Goal: Communication & Community: Share content

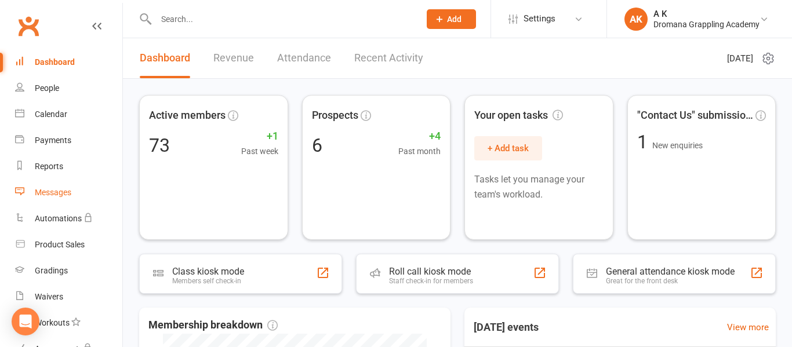
click at [59, 194] on div "Messages" at bounding box center [53, 192] width 37 height 9
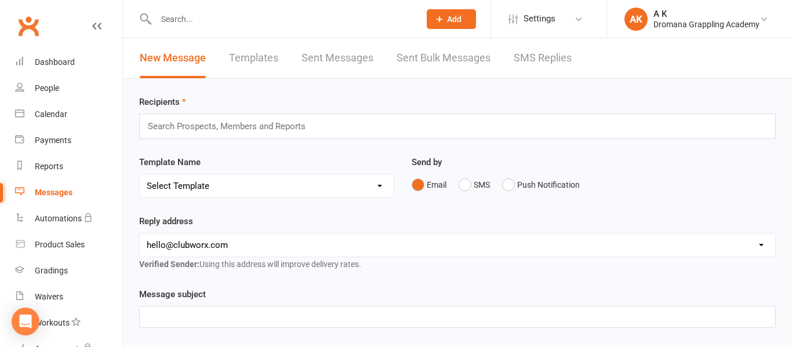
click at [179, 132] on input "text" at bounding box center [232, 126] width 170 height 15
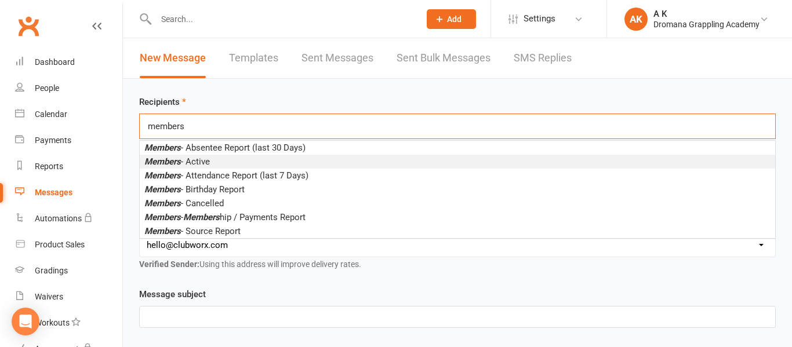
type input "members"
click at [158, 159] on em "Members" at bounding box center [162, 162] width 37 height 10
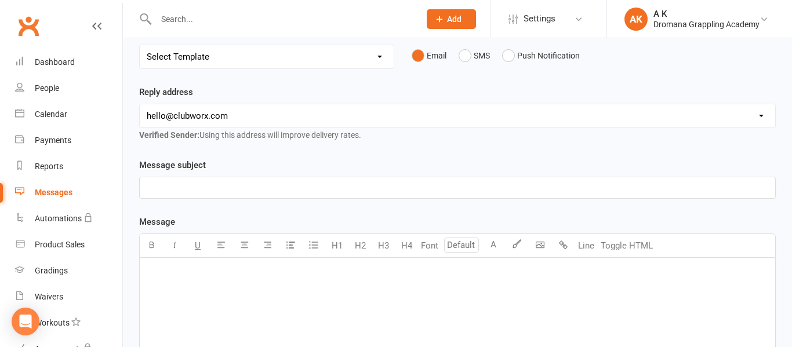
scroll to position [139, 0]
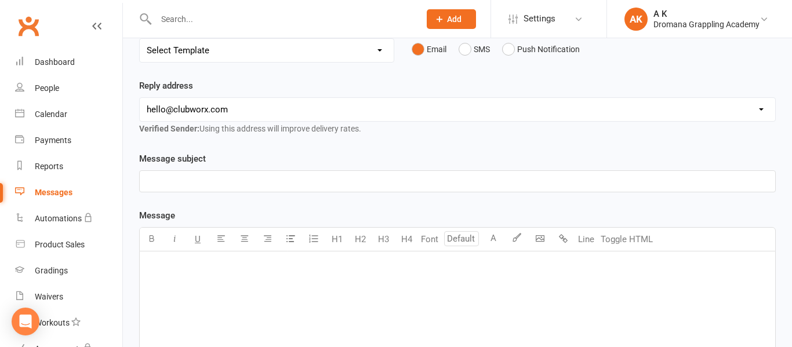
click at [303, 177] on p "﻿" at bounding box center [458, 182] width 622 height 14
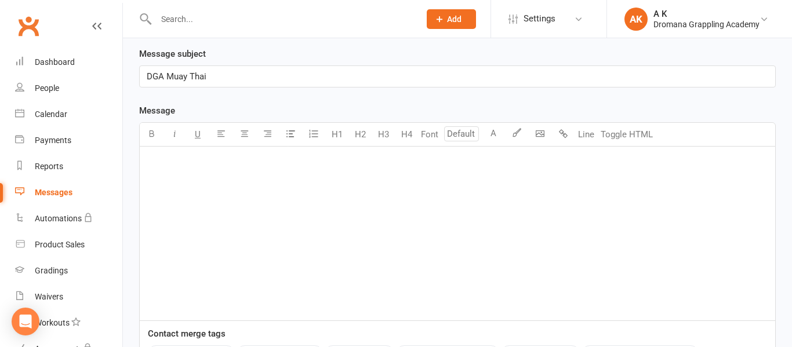
scroll to position [256, 0]
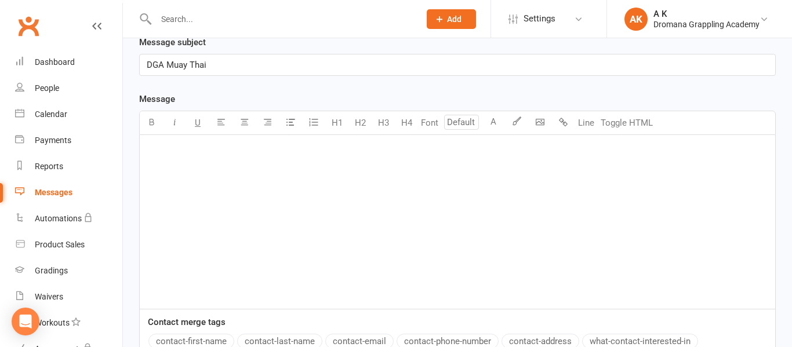
click at [238, 141] on div "﻿" at bounding box center [458, 222] width 636 height 174
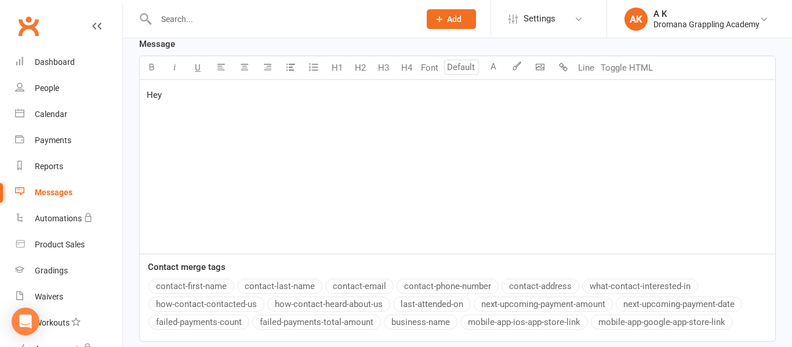
click at [193, 283] on button "contact-first-name" at bounding box center [191, 286] width 86 height 15
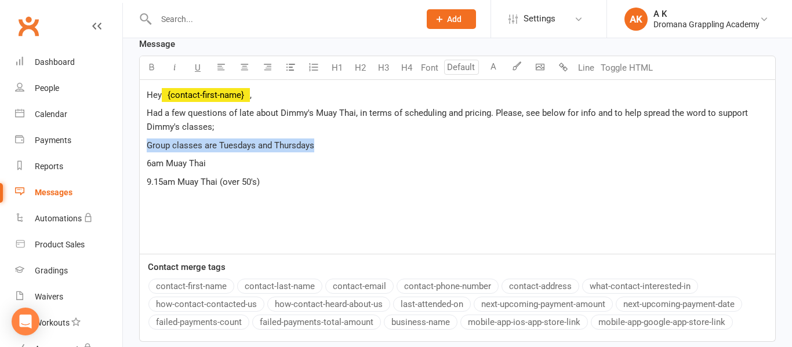
drag, startPoint x: 148, startPoint y: 144, endPoint x: 315, endPoint y: 143, distance: 167.6
click at [315, 143] on p "Group classes are Tuesdays and Thursdays" at bounding box center [458, 146] width 622 height 14
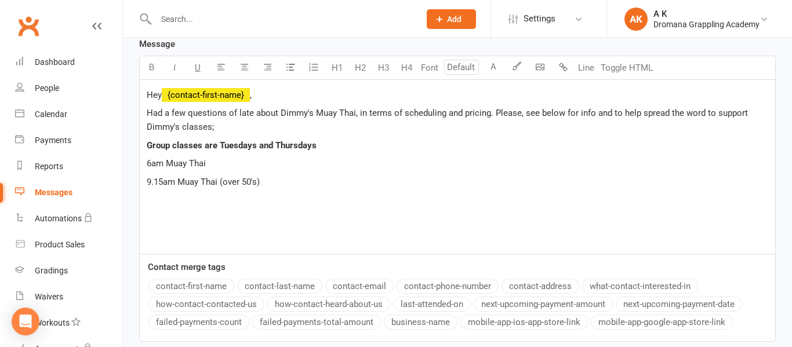
click at [285, 190] on div "Hey ﻿ {contact-first-name} , Had a few questions of late about Dimmy's Muay Tha…" at bounding box center [458, 167] width 636 height 174
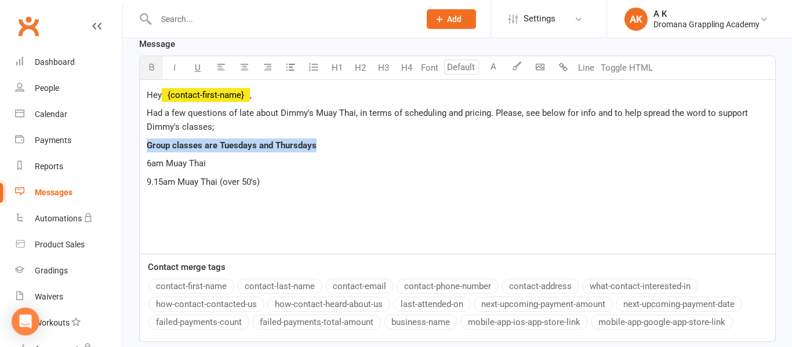
drag, startPoint x: 315, startPoint y: 148, endPoint x: 148, endPoint y: 147, distance: 167.6
click at [148, 147] on span "Group classes are Tuesdays and Thursdays" at bounding box center [232, 145] width 170 height 10
click at [266, 183] on p "9.15am Muay Thai (over 50's)" at bounding box center [458, 182] width 622 height 14
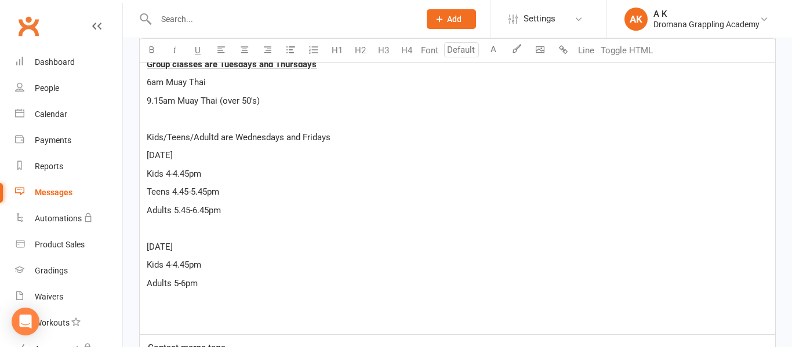
scroll to position [391, 0]
click at [219, 140] on span "Kids/Teens/Adultd are Wednesdays and Fridays" at bounding box center [239, 138] width 184 height 10
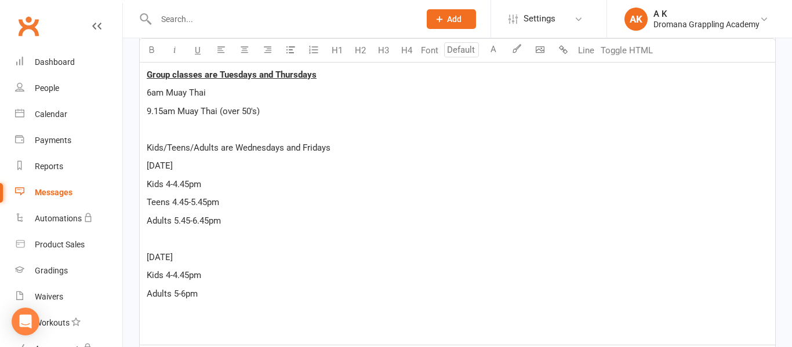
scroll to position [379, 0]
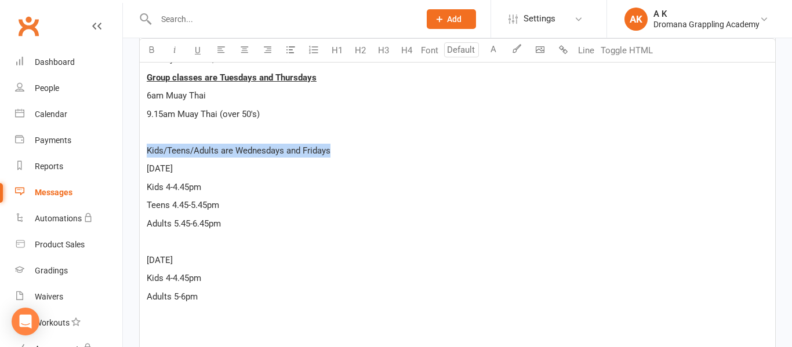
drag, startPoint x: 144, startPoint y: 151, endPoint x: 347, endPoint y: 154, distance: 203.0
click at [347, 154] on div "Hey ﻿ {contact-first-name} , Had a few questions of late about Dimmy's Muay Tha…" at bounding box center [458, 180] width 636 height 336
drag, startPoint x: 198, startPoint y: 172, endPoint x: 148, endPoint y: 170, distance: 49.3
click at [148, 170] on p "[DATE]" at bounding box center [458, 169] width 622 height 14
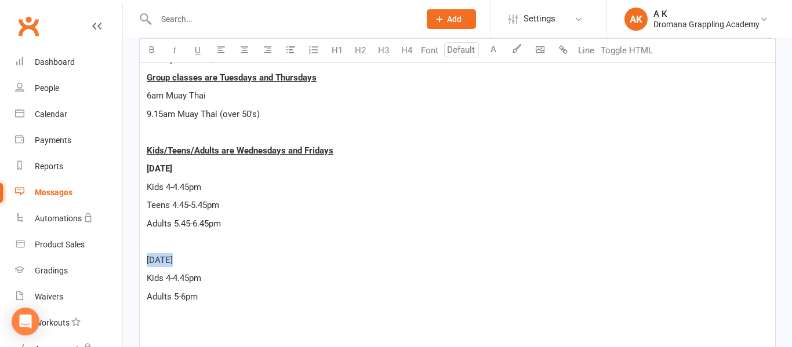
drag, startPoint x: 179, startPoint y: 260, endPoint x: 148, endPoint y: 257, distance: 30.2
click at [148, 257] on p "[DATE]" at bounding box center [458, 260] width 622 height 14
click at [222, 251] on div "Hey ﻿ {contact-first-name} , Had a few questions of late about Dimmy's Muay Tha…" at bounding box center [458, 180] width 636 height 336
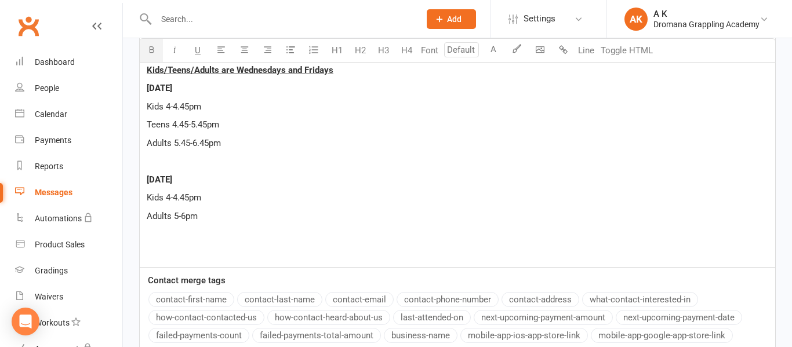
scroll to position [461, 0]
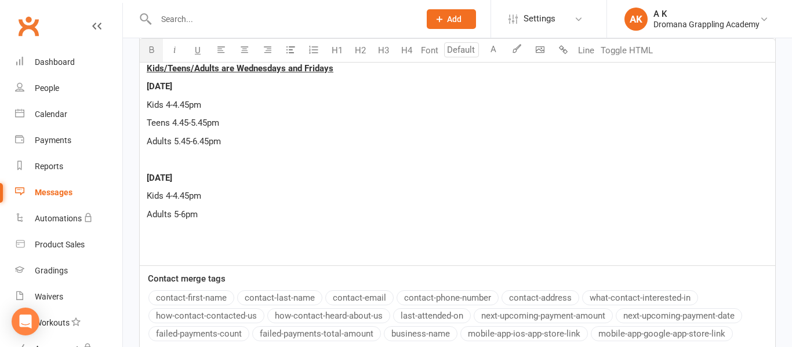
click at [213, 215] on p "Adults 5-6pm" at bounding box center [458, 215] width 622 height 14
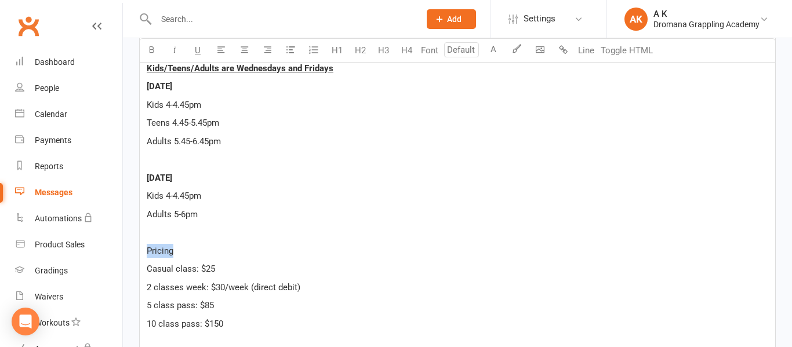
drag, startPoint x: 177, startPoint y: 254, endPoint x: 147, endPoint y: 251, distance: 29.7
click at [147, 251] on p "Pricing" at bounding box center [458, 251] width 622 height 14
click at [235, 249] on p "Pricing" at bounding box center [458, 251] width 622 height 14
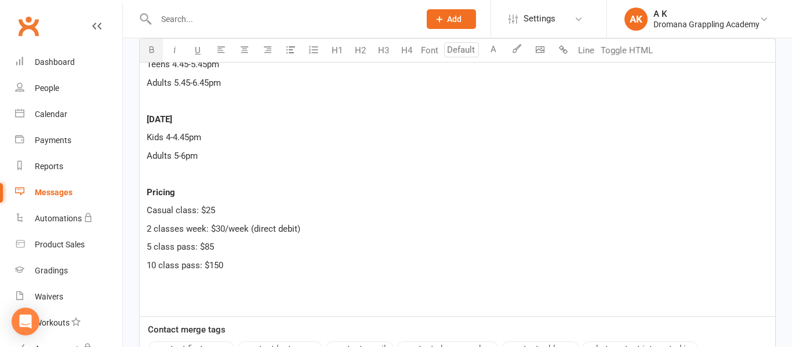
scroll to position [522, 0]
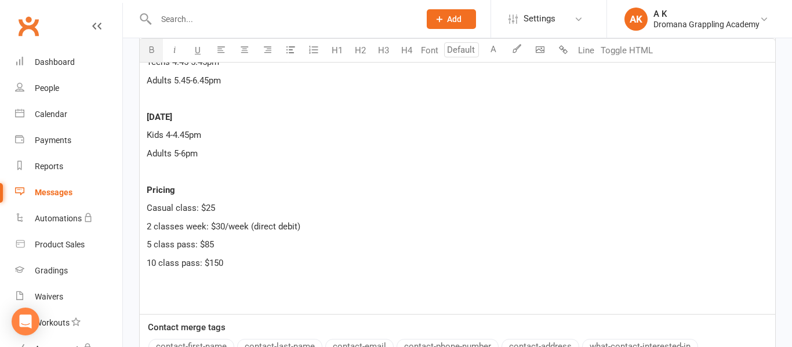
click at [245, 267] on p "10 class pass: $150" at bounding box center [458, 263] width 622 height 14
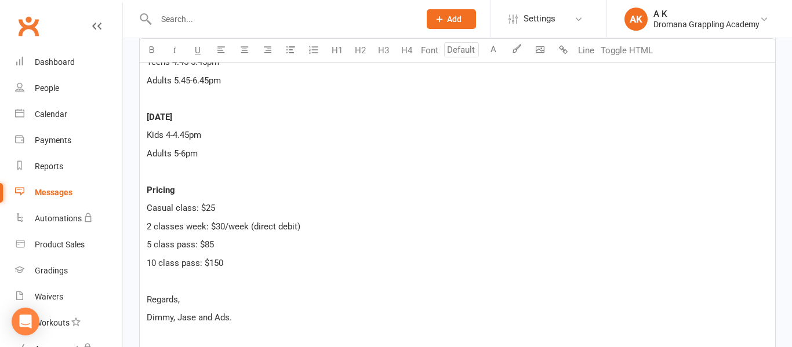
scroll to position [607, 0]
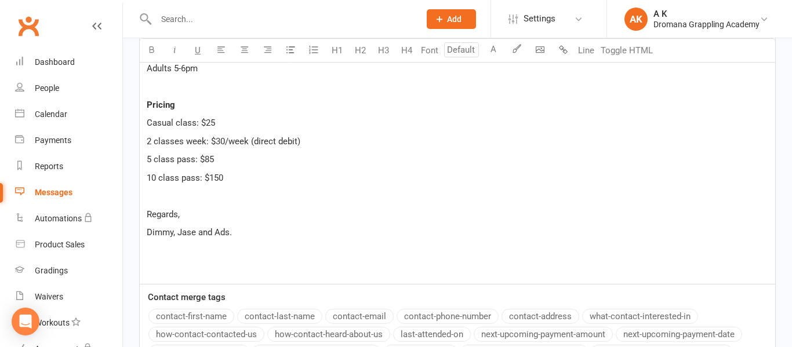
click at [173, 271] on p "﻿" at bounding box center [458, 269] width 622 height 14
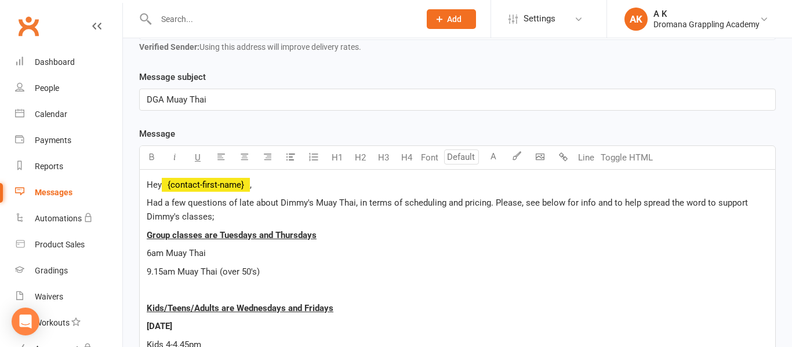
scroll to position [699, 0]
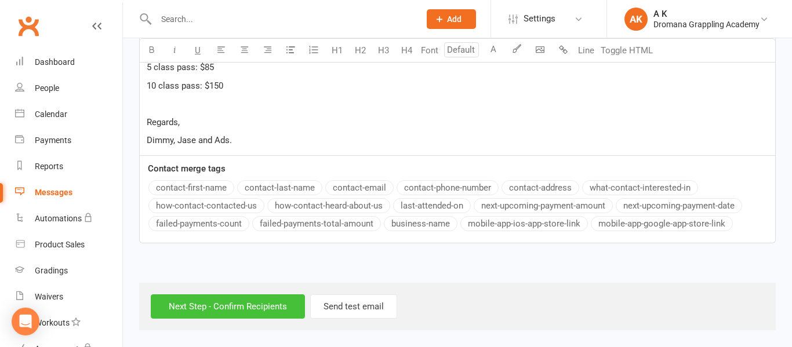
click at [245, 306] on input "Next Step - Confirm Recipients" at bounding box center [228, 307] width 154 height 24
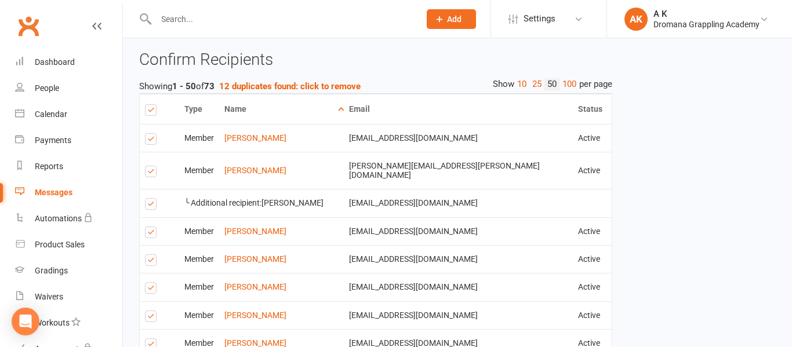
scroll to position [657, 0]
click at [151, 173] on label at bounding box center [153, 173] width 16 height 0
click at [151, 166] on input "checkbox" at bounding box center [149, 166] width 8 height 0
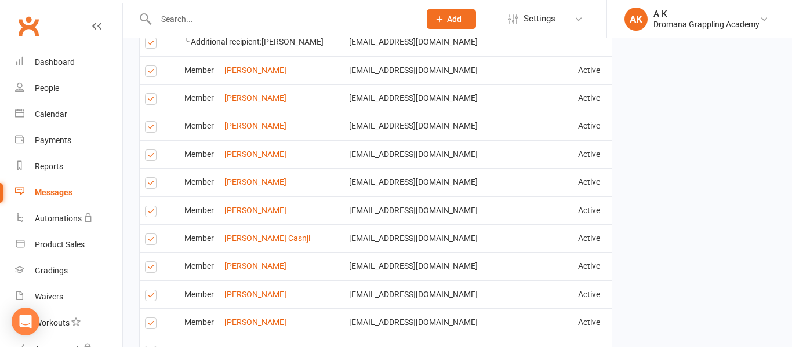
scroll to position [821, 0]
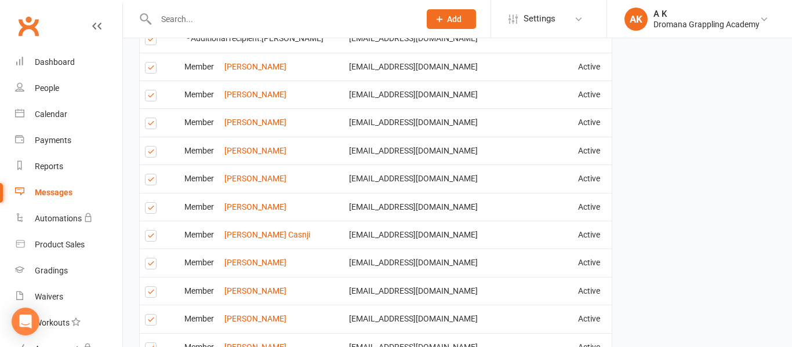
click at [152, 210] on label at bounding box center [153, 210] width 16 height 0
click at [152, 203] on input "checkbox" at bounding box center [149, 203] width 8 height 0
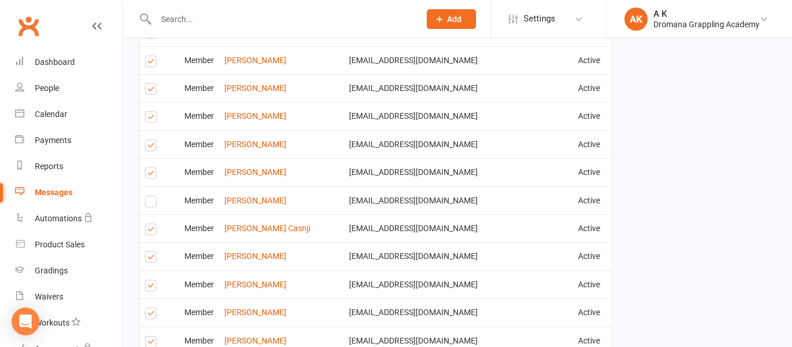
click at [152, 231] on label at bounding box center [153, 231] width 16 height 0
click at [152, 224] on input "checkbox" at bounding box center [149, 224] width 8 height 0
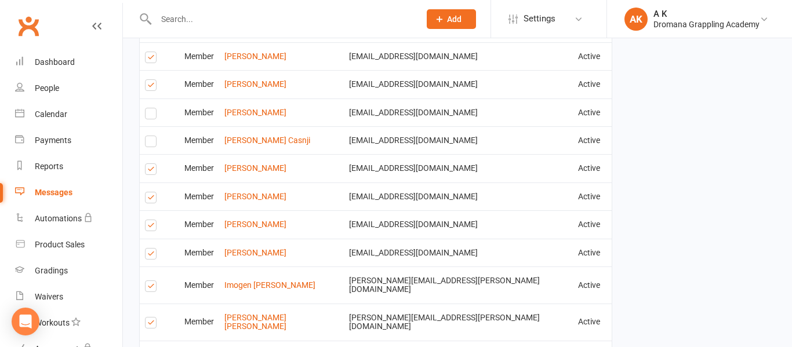
scroll to position [917, 0]
click at [152, 226] on label at bounding box center [153, 226] width 16 height 0
click at [152, 219] on input "checkbox" at bounding box center [149, 219] width 8 height 0
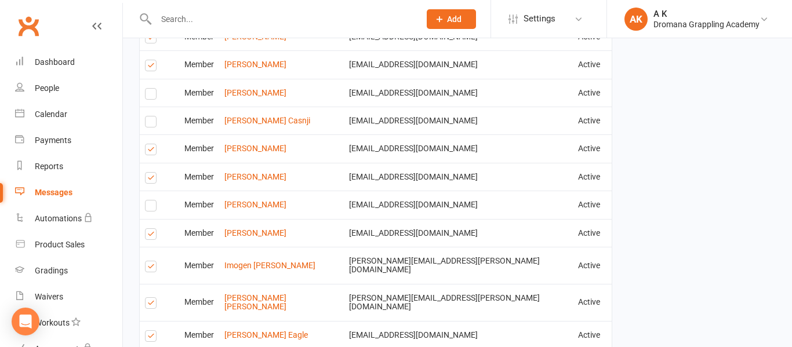
scroll to position [938, 0]
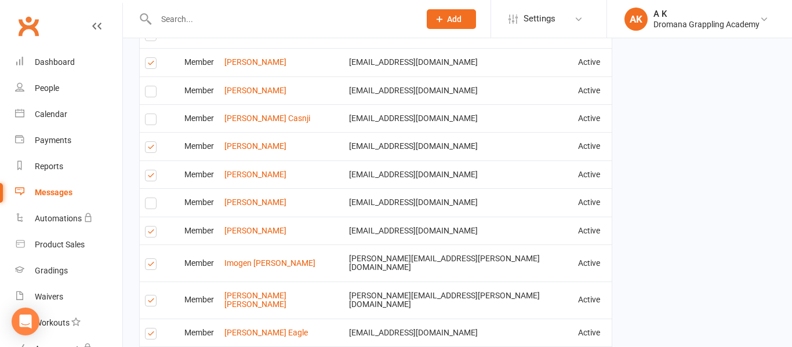
click at [151, 234] on label at bounding box center [153, 234] width 16 height 0
click at [151, 227] on input "checkbox" at bounding box center [149, 227] width 8 height 0
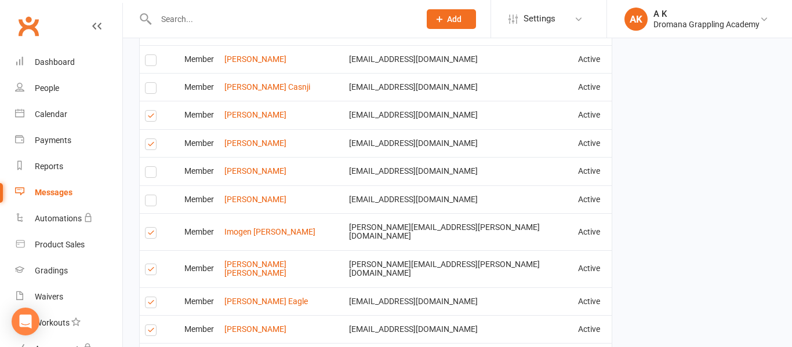
scroll to position [970, 0]
click at [151, 234] on label at bounding box center [153, 234] width 16 height 0
click at [151, 227] on input "checkbox" at bounding box center [149, 227] width 8 height 0
click at [149, 271] on label at bounding box center [153, 271] width 16 height 0
click at [149, 264] on input "checkbox" at bounding box center [149, 264] width 8 height 0
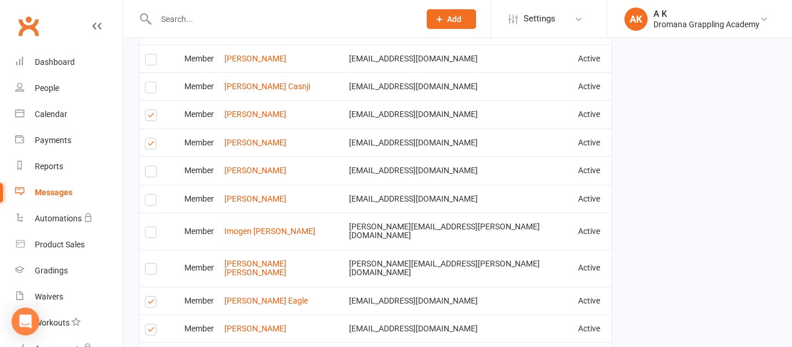
click at [151, 287] on td "Select this" at bounding box center [159, 301] width 39 height 28
click at [151, 304] on label at bounding box center [153, 304] width 16 height 0
click at [151, 297] on input "checkbox" at bounding box center [149, 297] width 8 height 0
click at [150, 332] on label at bounding box center [153, 332] width 16 height 0
click at [150, 325] on input "checkbox" at bounding box center [149, 325] width 8 height 0
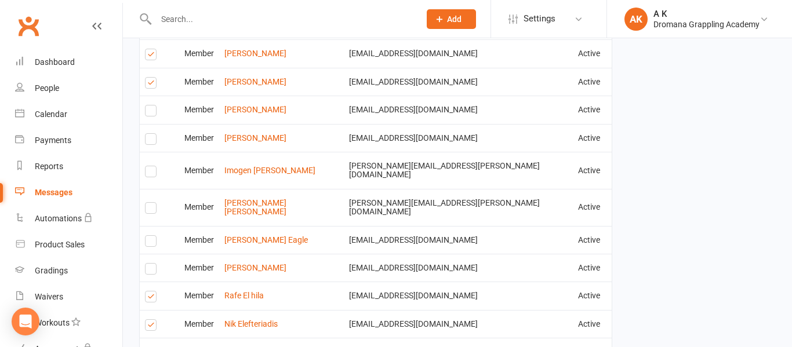
scroll to position [1033, 0]
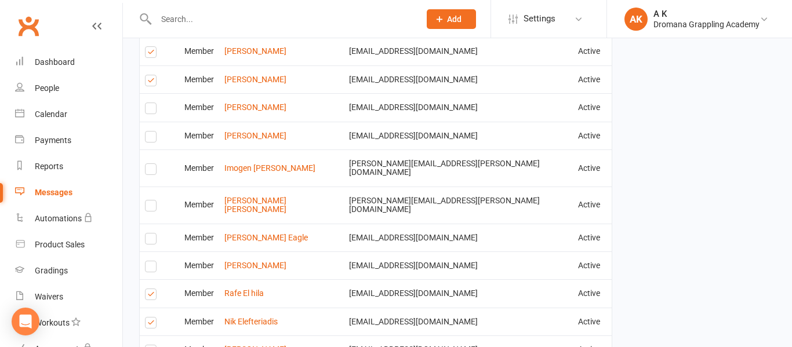
click at [151, 296] on label at bounding box center [153, 296] width 16 height 0
click at [151, 289] on input "checkbox" at bounding box center [149, 289] width 8 height 0
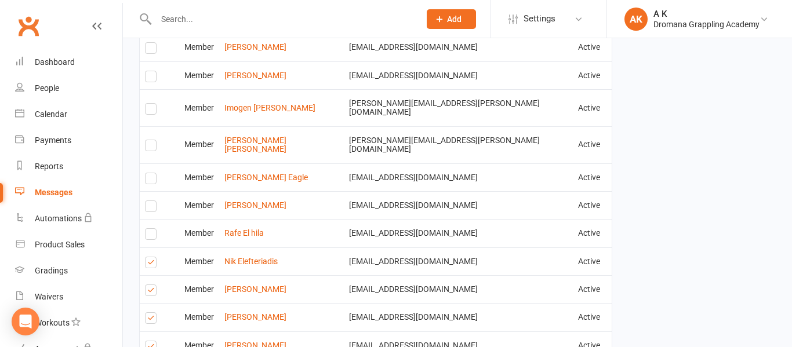
scroll to position [1096, 0]
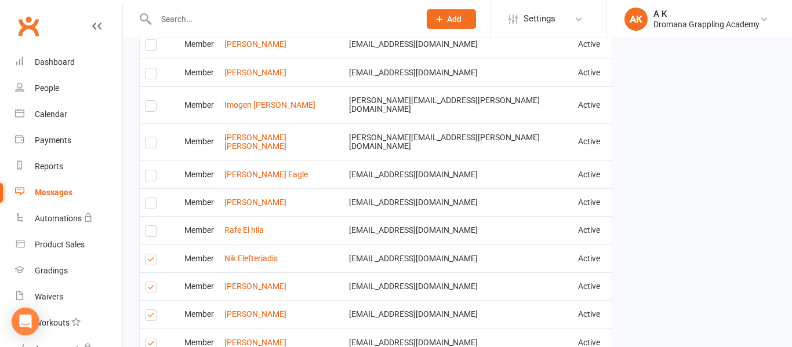
click at [152, 289] on label at bounding box center [153, 289] width 16 height 0
click at [152, 282] on input "checkbox" at bounding box center [149, 282] width 8 height 0
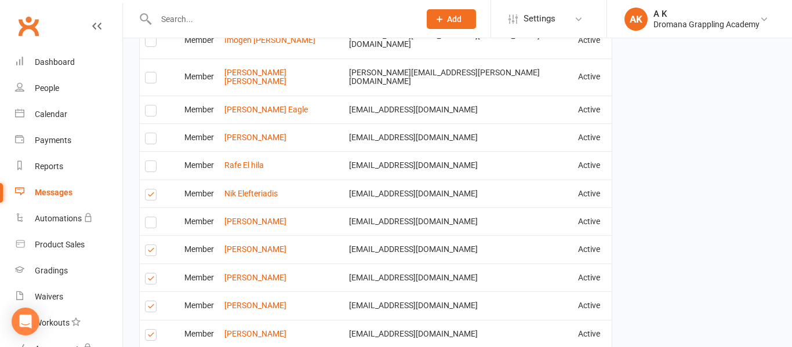
scroll to position [1164, 0]
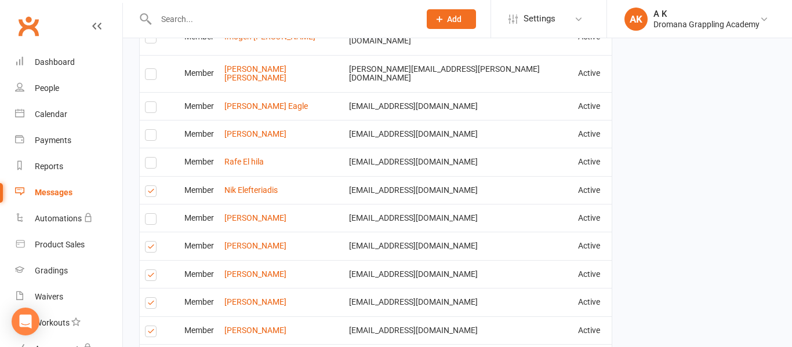
click at [147, 277] on label at bounding box center [153, 277] width 16 height 0
click at [147, 270] on input "checkbox" at bounding box center [149, 270] width 8 height 0
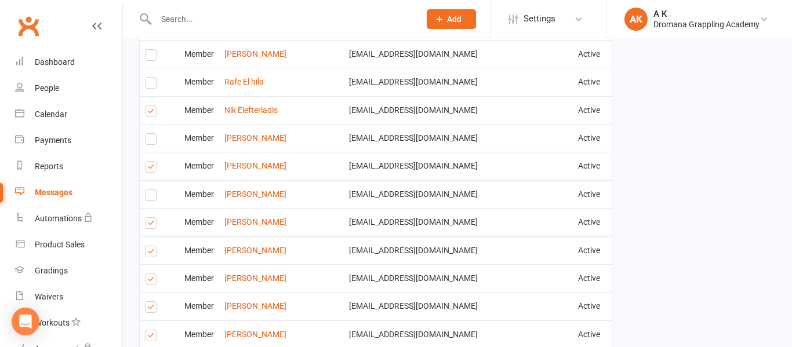
scroll to position [1248, 0]
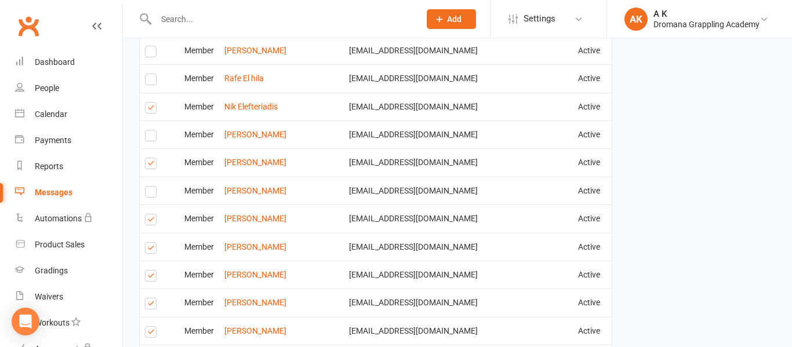
click at [148, 278] on label at bounding box center [153, 278] width 16 height 0
click at [148, 271] on input "checkbox" at bounding box center [149, 271] width 8 height 0
click at [150, 306] on label at bounding box center [153, 306] width 16 height 0
click at [150, 299] on input "checkbox" at bounding box center [149, 299] width 8 height 0
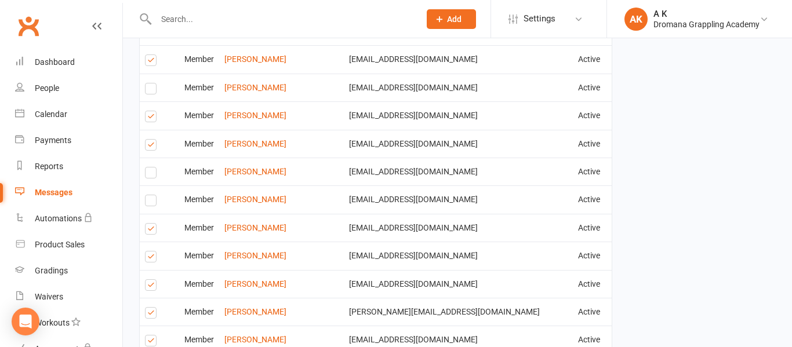
scroll to position [1370, 0]
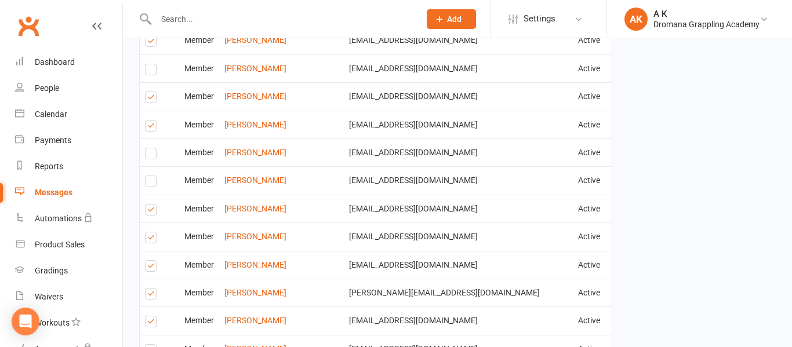
click at [150, 296] on label at bounding box center [153, 296] width 16 height 0
click at [150, 289] on input "checkbox" at bounding box center [149, 289] width 8 height 0
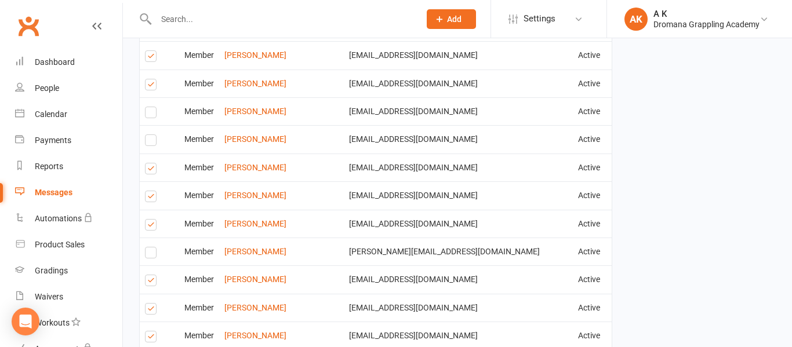
scroll to position [1413, 0]
click at [150, 310] on label at bounding box center [153, 310] width 16 height 0
click at [150, 303] on input "checkbox" at bounding box center [149, 303] width 8 height 0
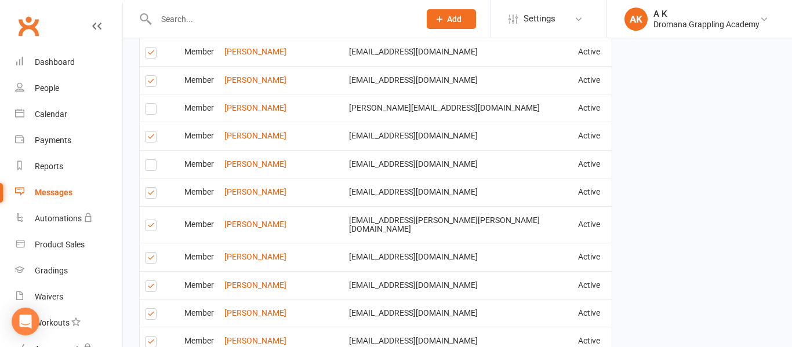
scroll to position [1557, 0]
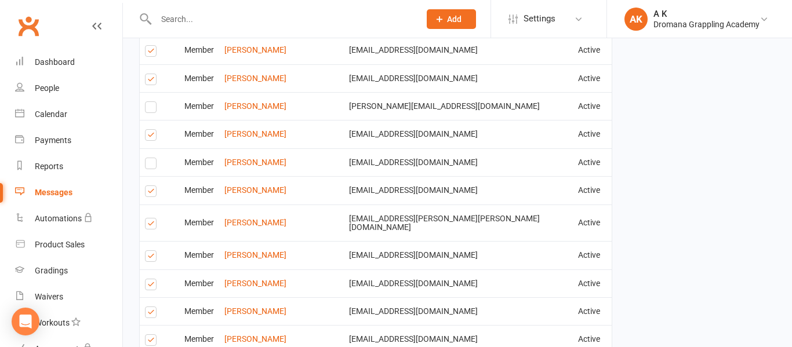
click at [149, 286] on label at bounding box center [153, 286] width 16 height 0
click at [149, 279] on input "checkbox" at bounding box center [149, 279] width 8 height 0
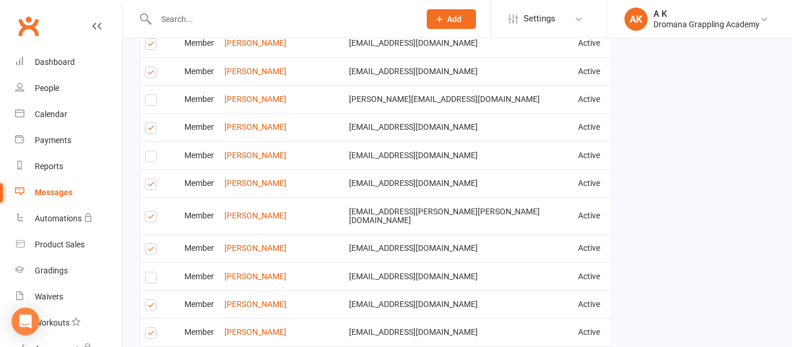
click at [153, 335] on label at bounding box center [153, 335] width 16 height 0
click at [152, 328] on input "checkbox" at bounding box center [149, 328] width 8 height 0
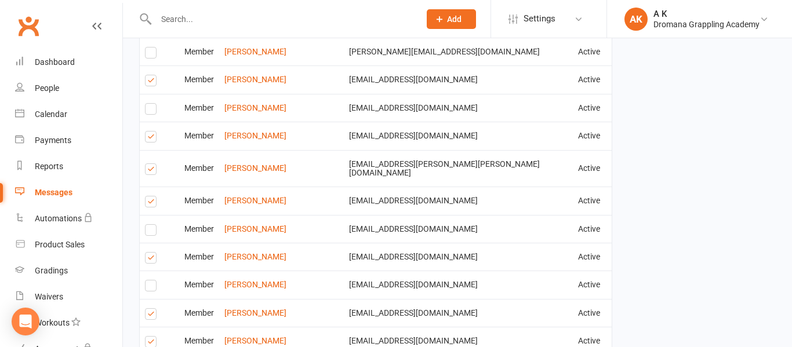
scroll to position [1613, 0]
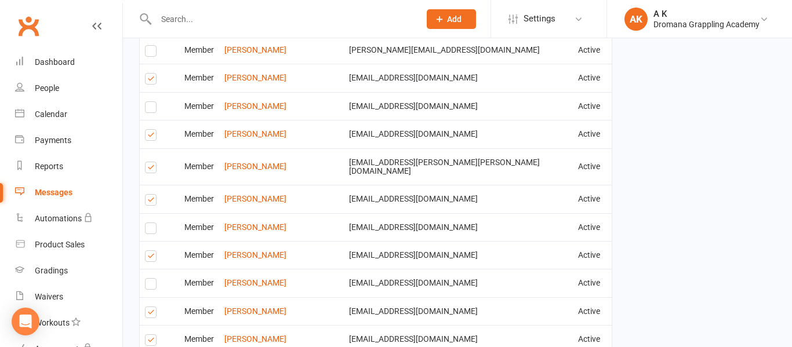
click at [152, 314] on label at bounding box center [153, 314] width 16 height 0
click at [152, 307] on input "checkbox" at bounding box center [149, 307] width 8 height 0
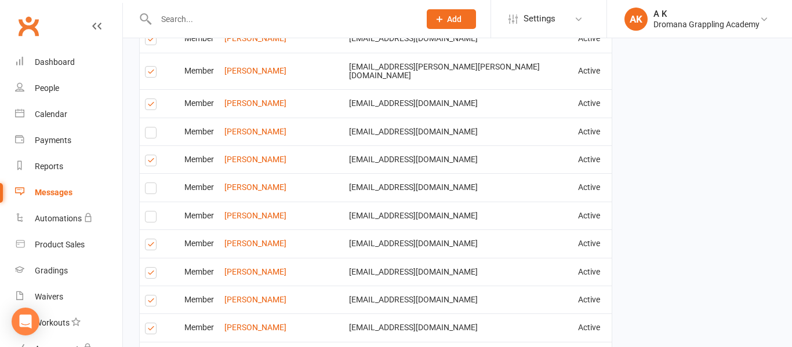
scroll to position [1712, 0]
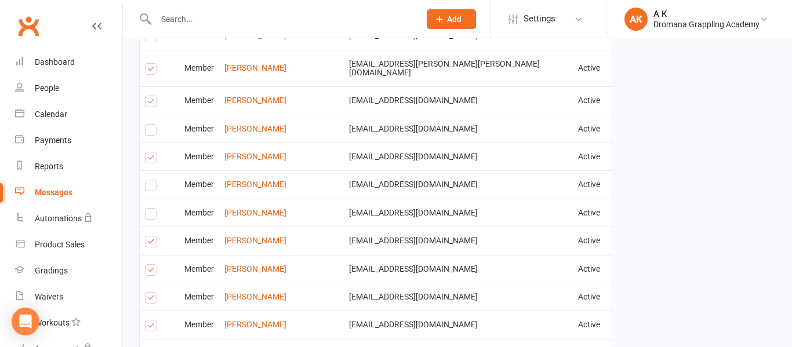
click at [156, 300] on label at bounding box center [153, 300] width 16 height 0
click at [152, 293] on input "checkbox" at bounding box center [149, 293] width 8 height 0
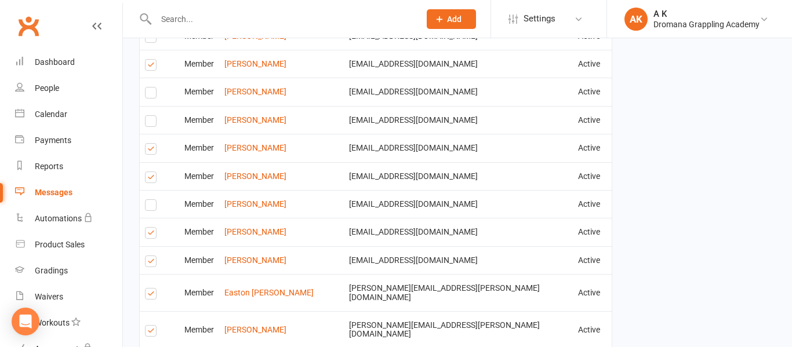
scroll to position [1806, 0]
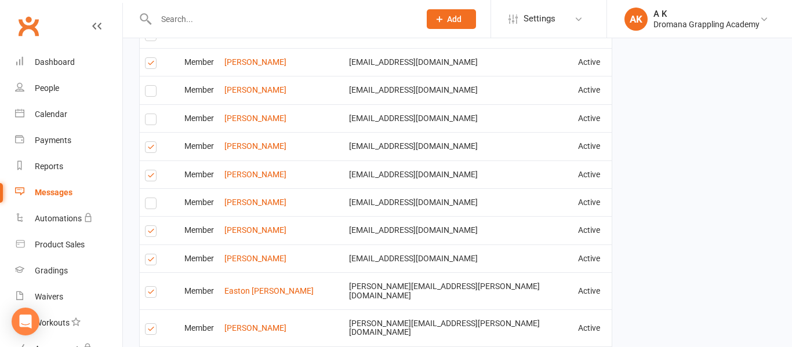
click at [152, 294] on label at bounding box center [153, 294] width 16 height 0
click at [152, 287] on input "checkbox" at bounding box center [149, 287] width 8 height 0
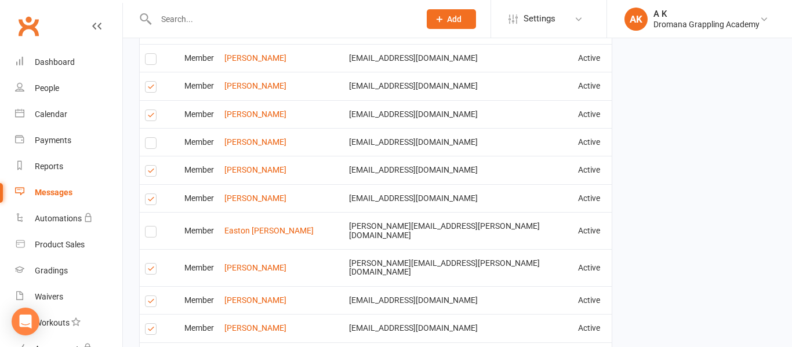
scroll to position [1875, 0]
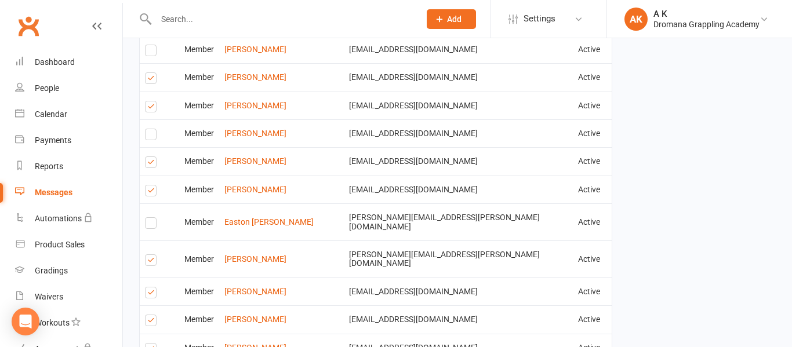
click at [150, 322] on label at bounding box center [153, 322] width 16 height 0
click at [150, 315] on input "checkbox" at bounding box center [149, 315] width 8 height 0
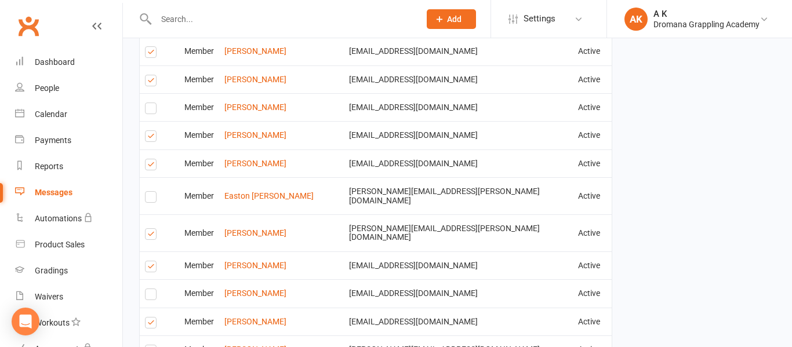
scroll to position [1905, 0]
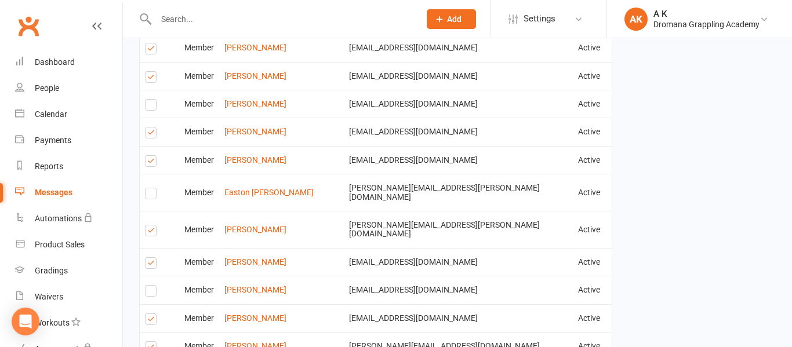
click at [151, 347] on label at bounding box center [153, 349] width 16 height 0
click at [151, 342] on input "checkbox" at bounding box center [149, 342] width 8 height 0
click at [154, 321] on label at bounding box center [153, 321] width 16 height 0
click at [152, 314] on input "checkbox" at bounding box center [149, 314] width 8 height 0
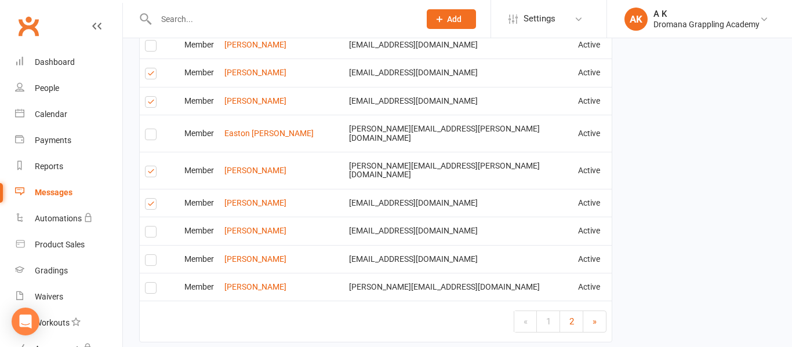
scroll to position [1970, 0]
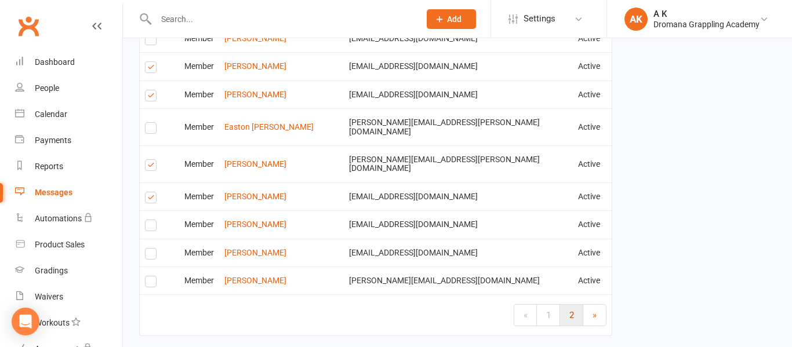
click at [576, 305] on link "2" at bounding box center [571, 315] width 23 height 21
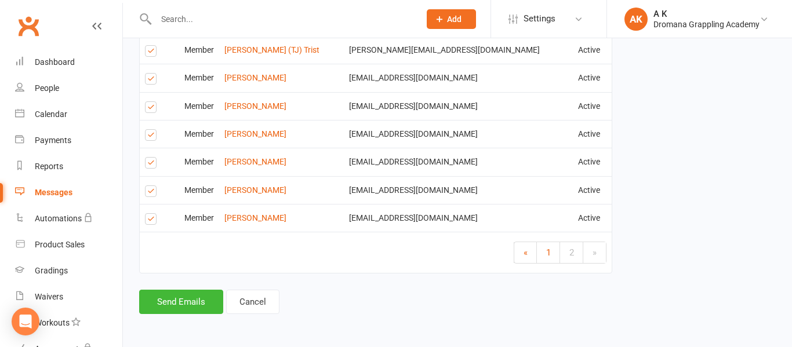
scroll to position [1157, 0]
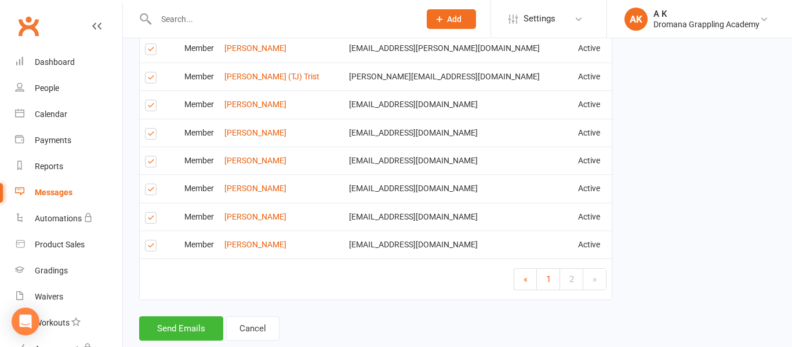
click at [149, 248] on label at bounding box center [153, 248] width 16 height 0
click at [149, 241] on input "checkbox" at bounding box center [149, 241] width 8 height 0
click at [155, 220] on label at bounding box center [153, 220] width 16 height 0
click at [152, 213] on input "checkbox" at bounding box center [149, 213] width 8 height 0
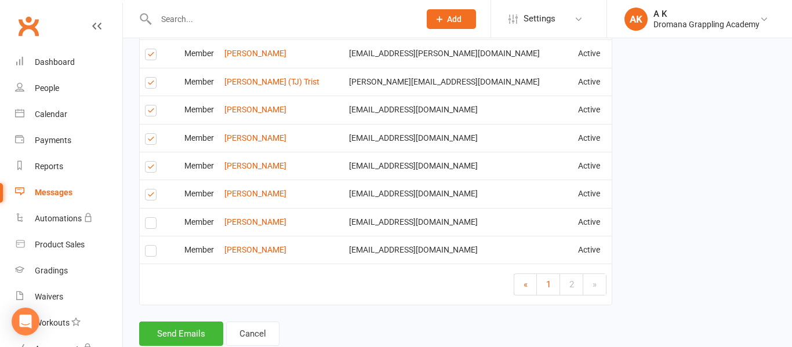
click at [150, 169] on label at bounding box center [153, 169] width 16 height 0
click at [150, 162] on input "checkbox" at bounding box center [149, 162] width 8 height 0
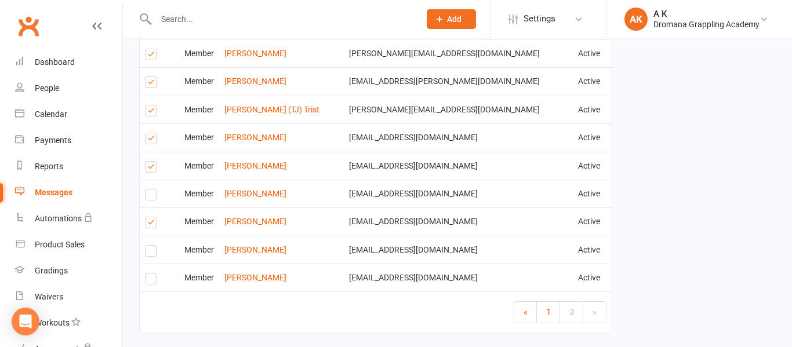
scroll to position [1110, 0]
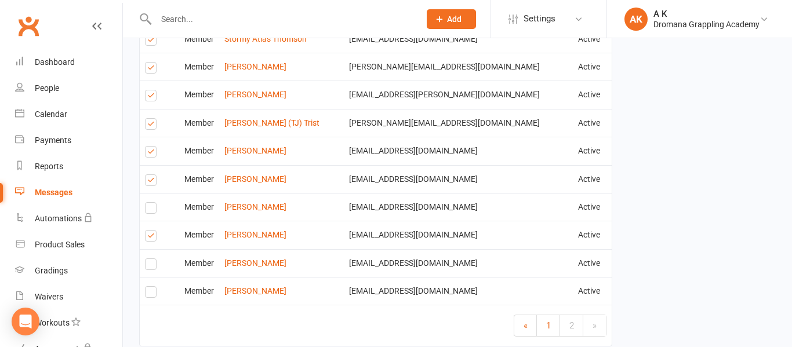
click at [151, 154] on label at bounding box center [153, 154] width 16 height 0
click at [151, 147] on input "checkbox" at bounding box center [149, 147] width 8 height 0
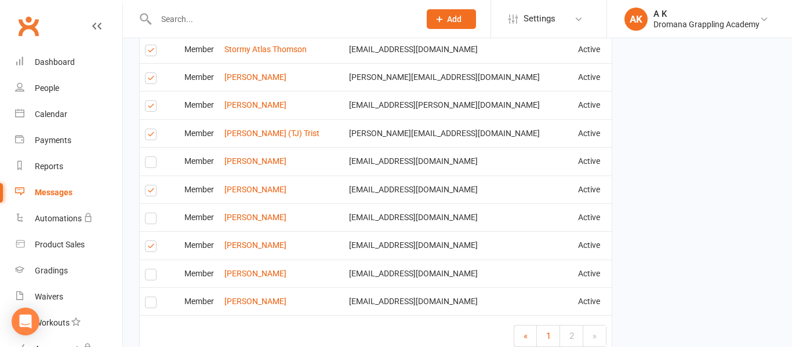
click at [151, 136] on label at bounding box center [153, 136] width 16 height 0
click at [151, 129] on input "checkbox" at bounding box center [149, 129] width 8 height 0
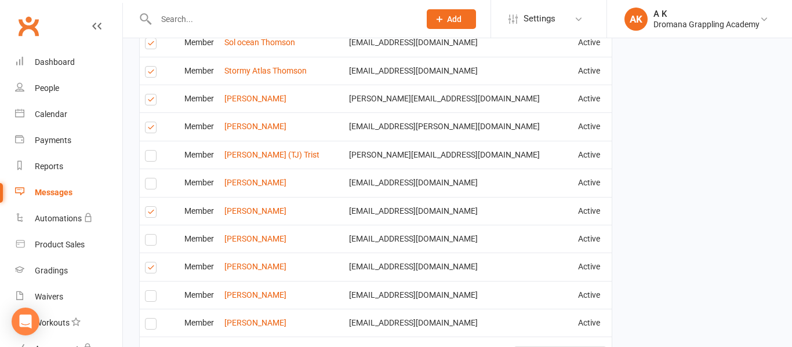
scroll to position [1077, 0]
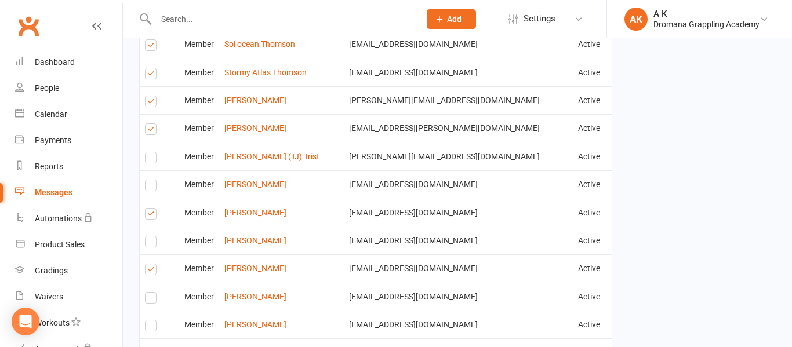
click at [151, 131] on label at bounding box center [153, 131] width 16 height 0
click at [151, 124] on input "checkbox" at bounding box center [149, 124] width 8 height 0
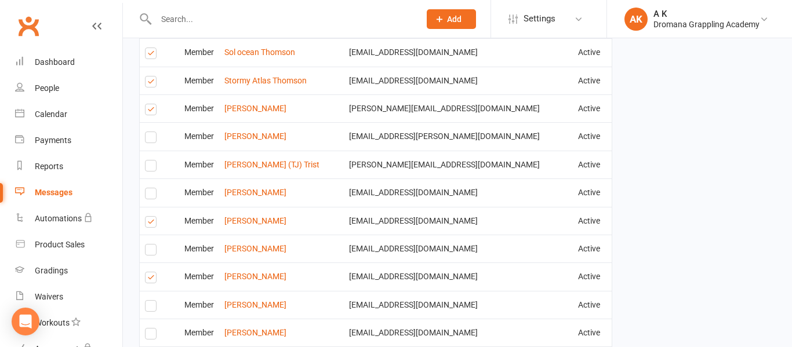
scroll to position [1067, 0]
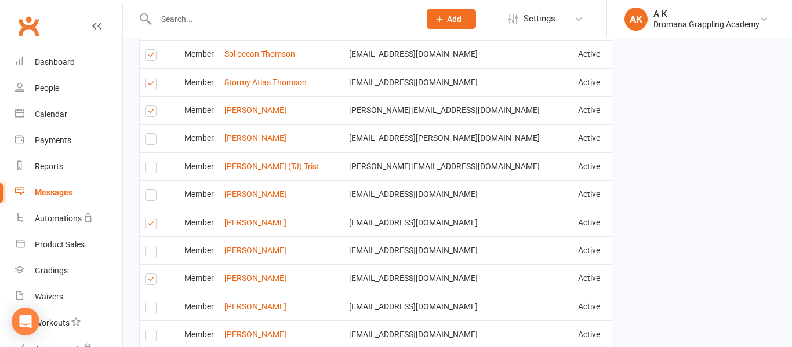
click at [151, 113] on label at bounding box center [153, 113] width 16 height 0
click at [151, 106] on input "checkbox" at bounding box center [149, 106] width 8 height 0
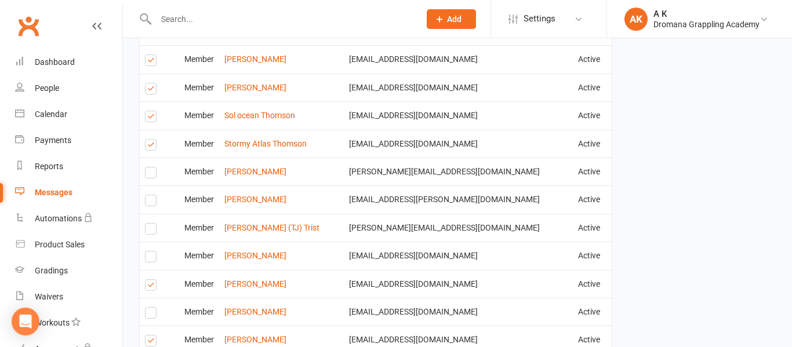
scroll to position [1005, 0]
click at [150, 147] on label at bounding box center [153, 147] width 16 height 0
click at [150, 140] on input "checkbox" at bounding box center [149, 140] width 8 height 0
click at [150, 119] on label at bounding box center [153, 119] width 16 height 0
click at [150, 112] on input "checkbox" at bounding box center [149, 112] width 8 height 0
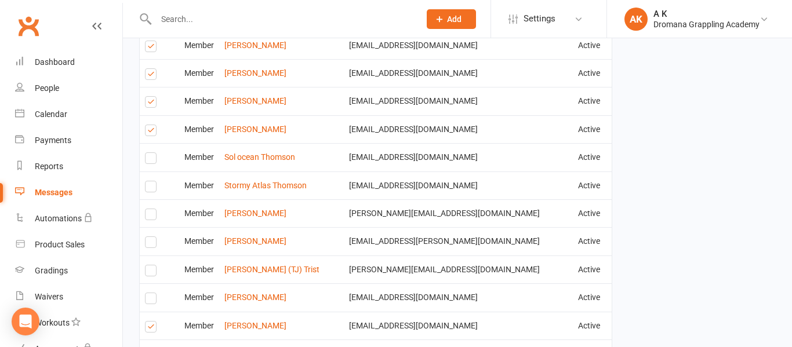
scroll to position [963, 0]
click at [150, 133] on label at bounding box center [153, 133] width 16 height 0
click at [150, 126] on input "checkbox" at bounding box center [149, 126] width 8 height 0
click at [151, 105] on label at bounding box center [153, 105] width 16 height 0
click at [151, 98] on input "checkbox" at bounding box center [149, 98] width 8 height 0
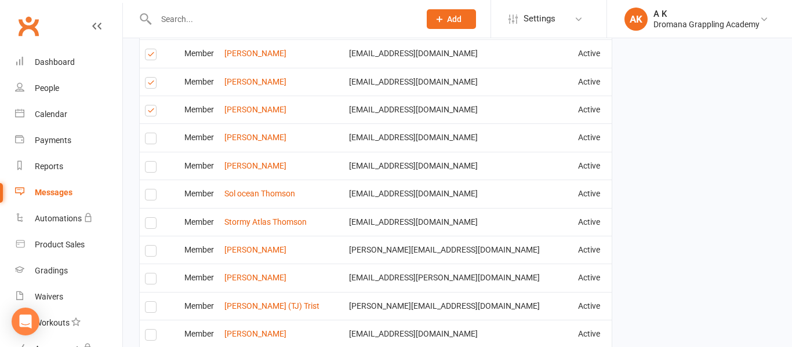
scroll to position [923, 0]
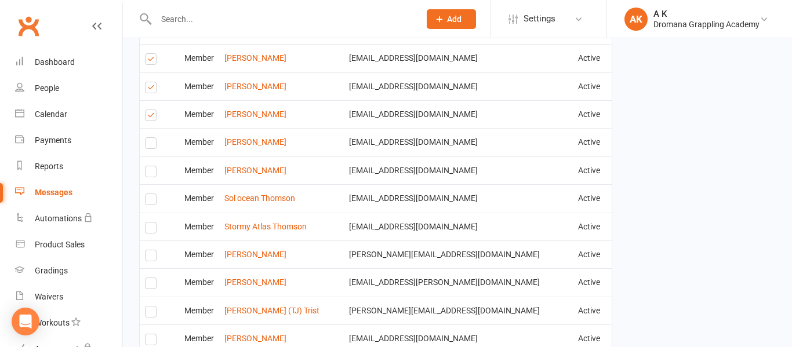
click at [151, 117] on label at bounding box center [153, 117] width 16 height 0
click at [151, 110] on input "checkbox" at bounding box center [149, 110] width 8 height 0
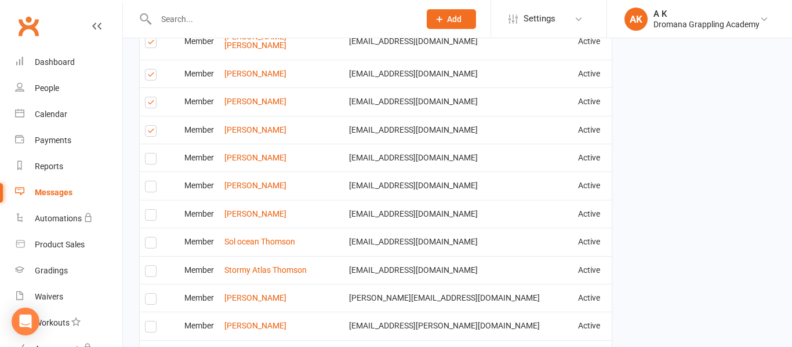
scroll to position [876, 0]
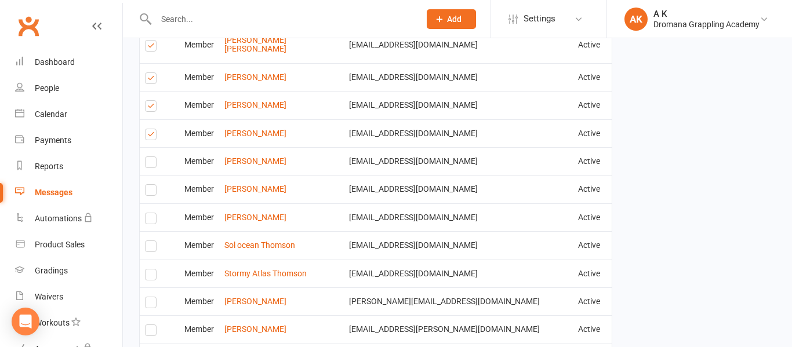
click at [151, 108] on label at bounding box center [153, 108] width 16 height 0
click at [151, 101] on input "checkbox" at bounding box center [149, 101] width 8 height 0
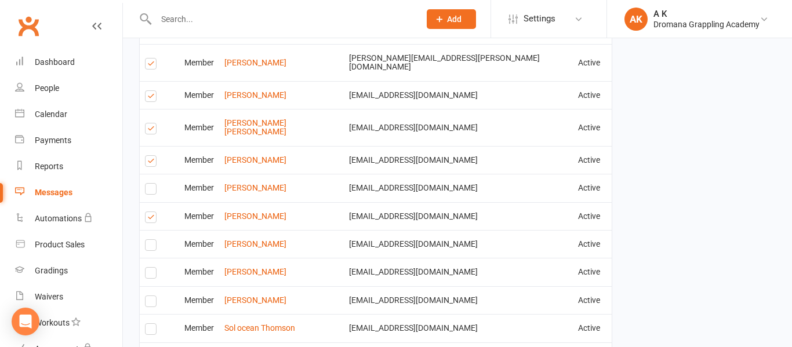
scroll to position [792, 0]
click at [149, 131] on label at bounding box center [153, 131] width 16 height 0
click at [149, 124] on input "checkbox" at bounding box center [149, 124] width 8 height 0
click at [150, 99] on label at bounding box center [153, 99] width 16 height 0
click at [150, 92] on input "checkbox" at bounding box center [149, 92] width 8 height 0
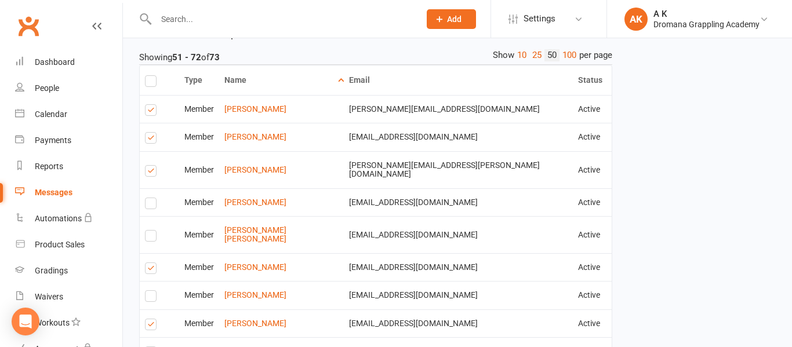
scroll to position [680, 0]
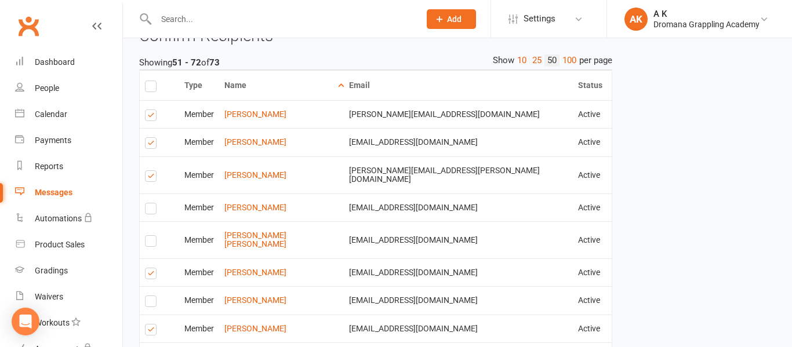
click at [148, 117] on label at bounding box center [153, 117] width 16 height 0
click at [148, 110] on input "checkbox" at bounding box center [149, 110] width 8 height 0
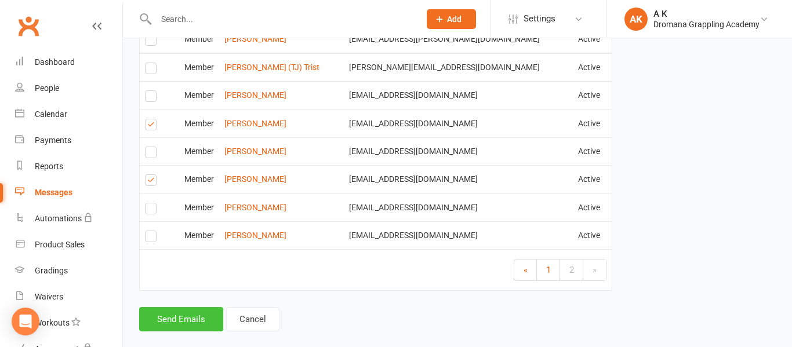
click at [184, 307] on button "Send Emails" at bounding box center [181, 319] width 84 height 24
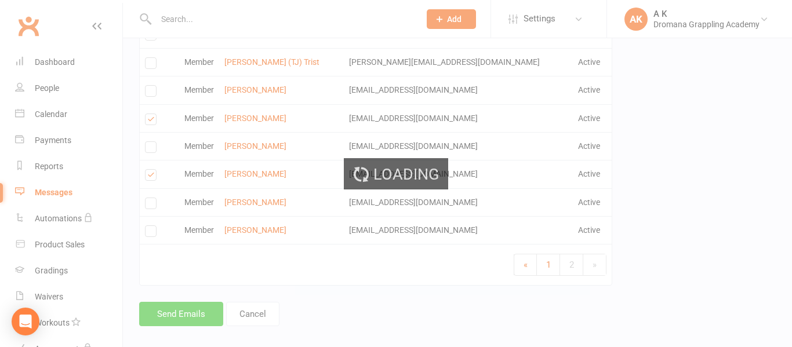
scroll to position [1161, 0]
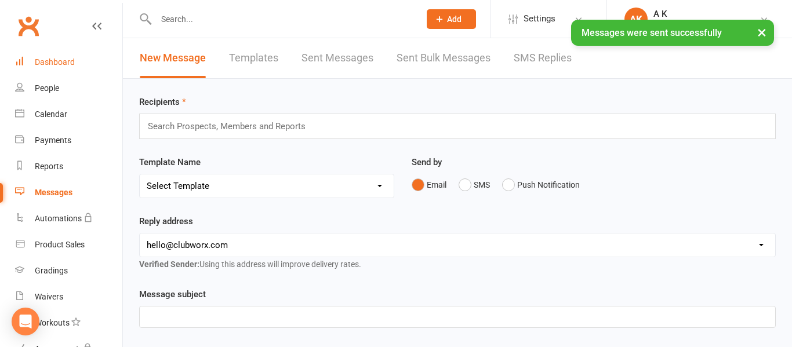
click at [56, 60] on div "Dashboard" at bounding box center [55, 61] width 40 height 9
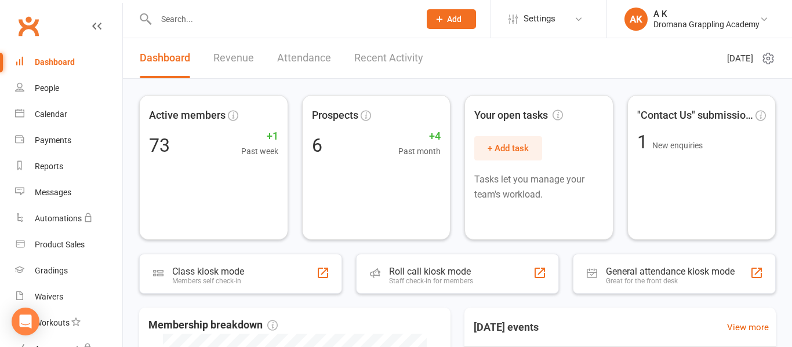
click at [384, 49] on link "Recent Activity" at bounding box center [388, 58] width 69 height 40
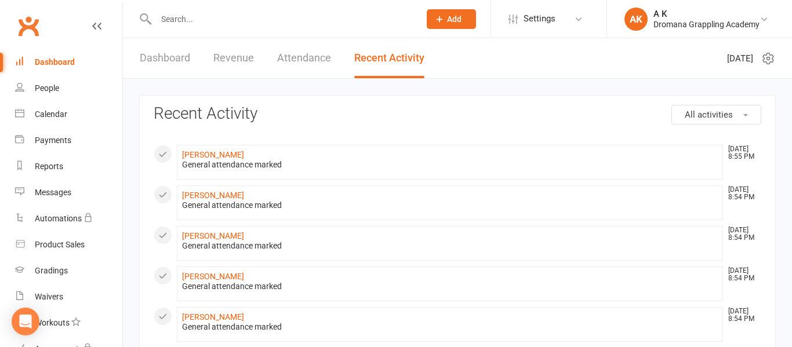
click at [46, 63] on div "Dashboard" at bounding box center [55, 61] width 40 height 9
click at [61, 64] on div "Dashboard" at bounding box center [55, 61] width 40 height 9
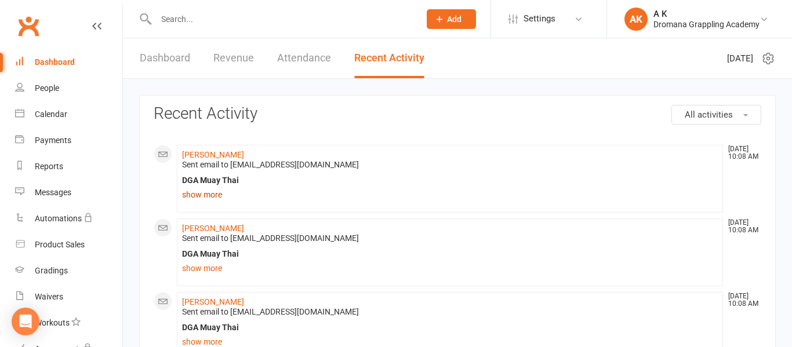
click at [208, 194] on link "show more" at bounding box center [450, 195] width 536 height 16
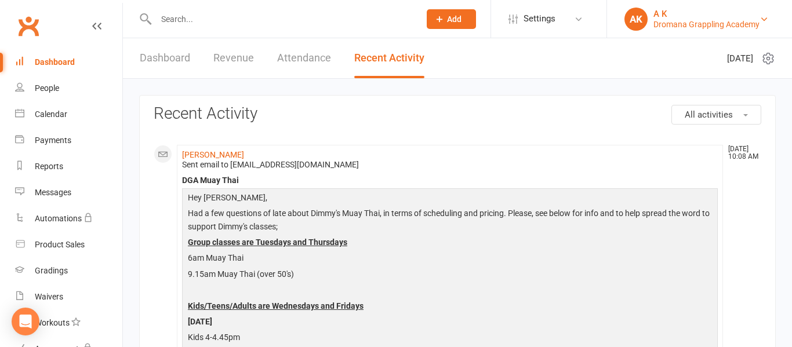
click at [684, 15] on div "A K" at bounding box center [706, 14] width 106 height 10
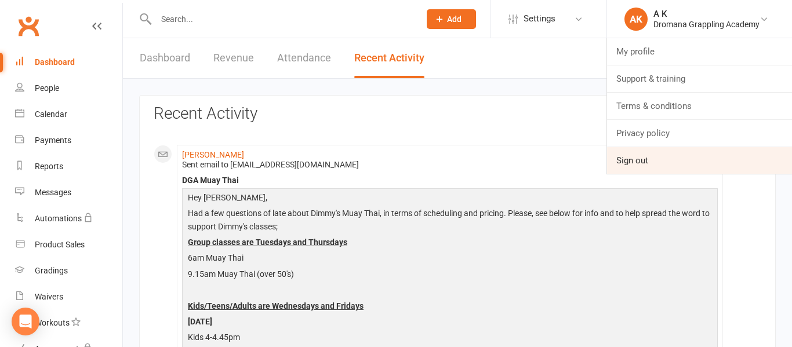
click at [649, 170] on link "Sign out" at bounding box center [699, 160] width 185 height 27
